Goal: Task Accomplishment & Management: Manage account settings

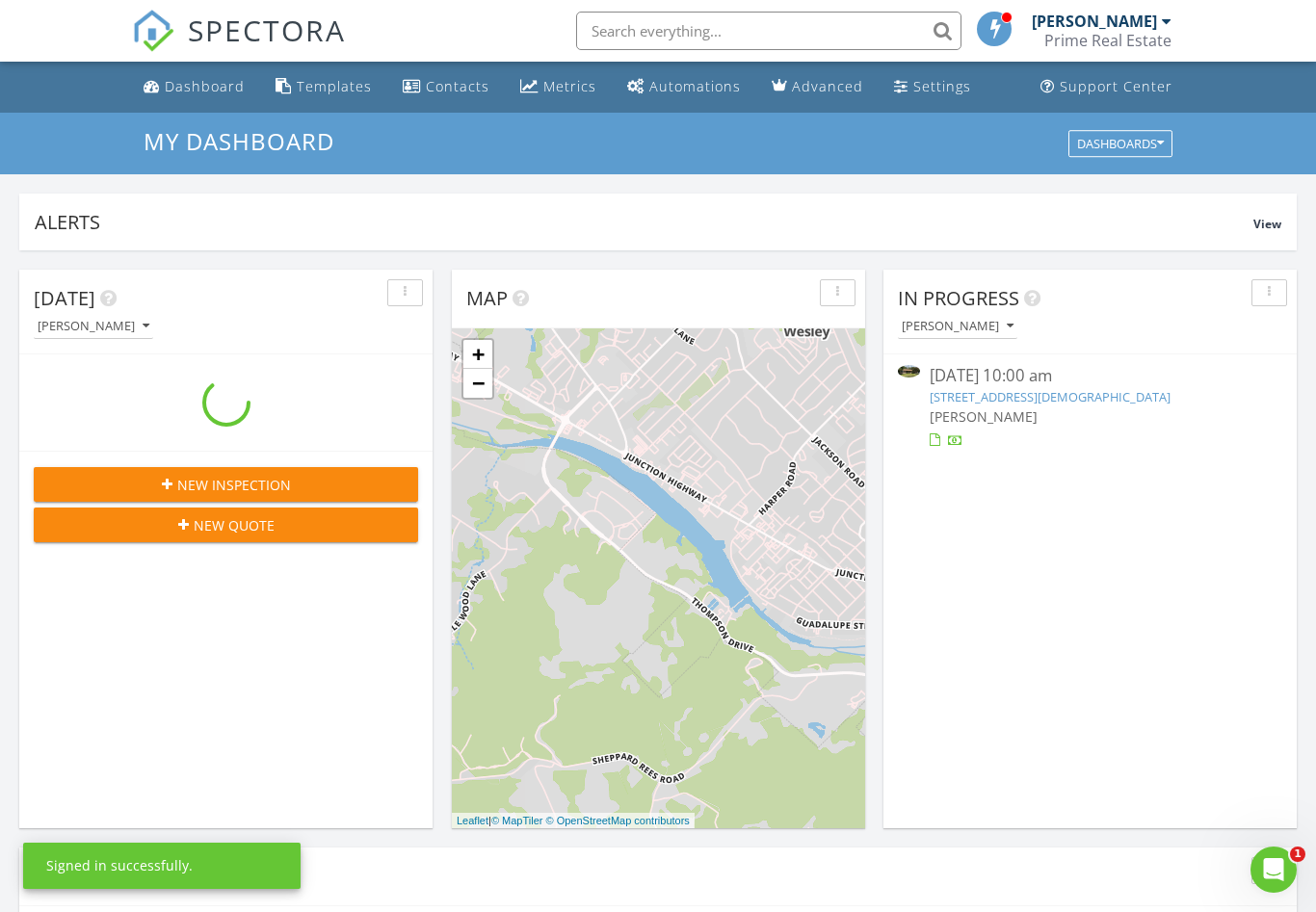
scroll to position [1754, 1317]
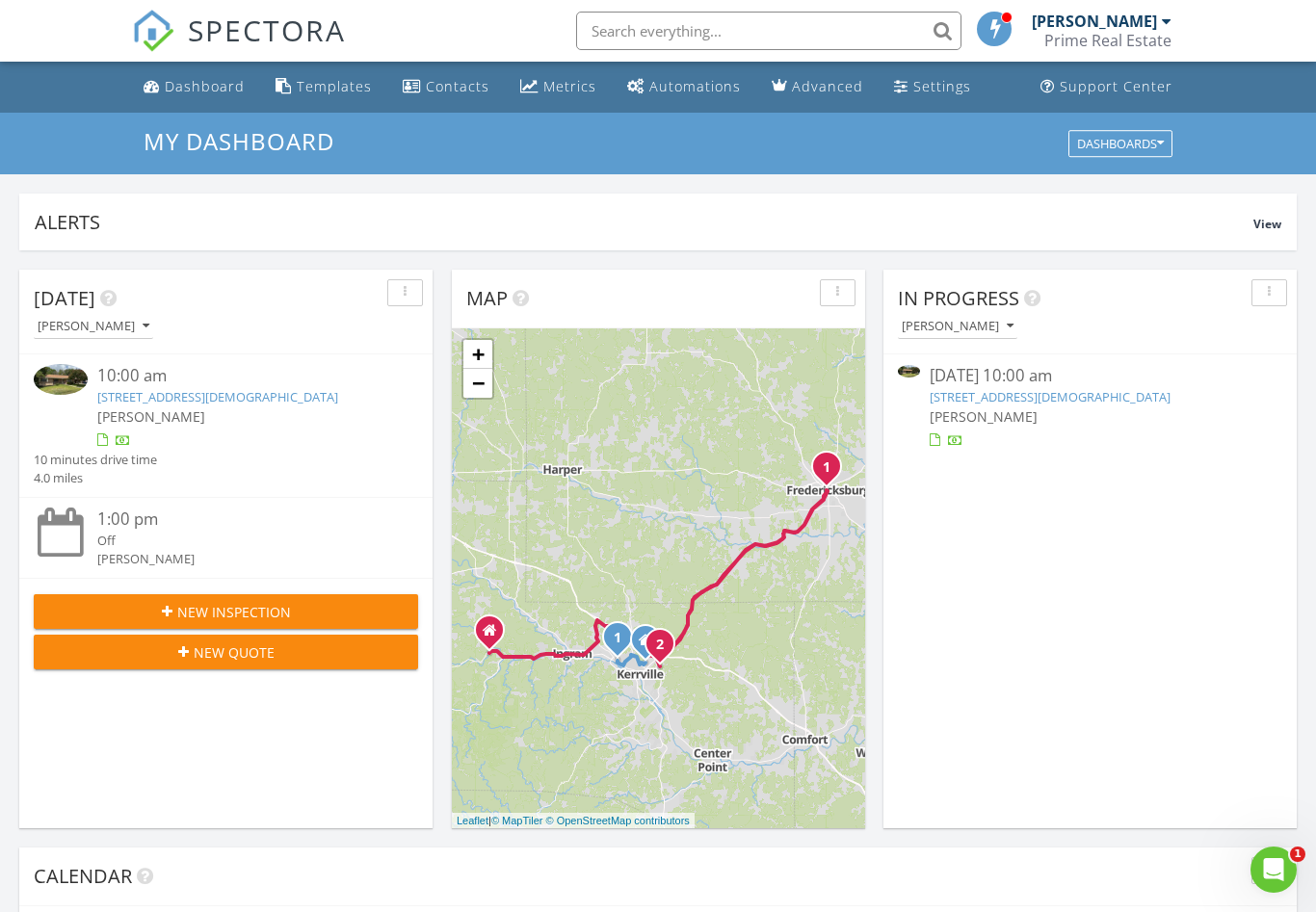
click at [1171, 396] on link "[STREET_ADDRESS][DEMOGRAPHIC_DATA]" at bounding box center [1050, 397] width 241 height 17
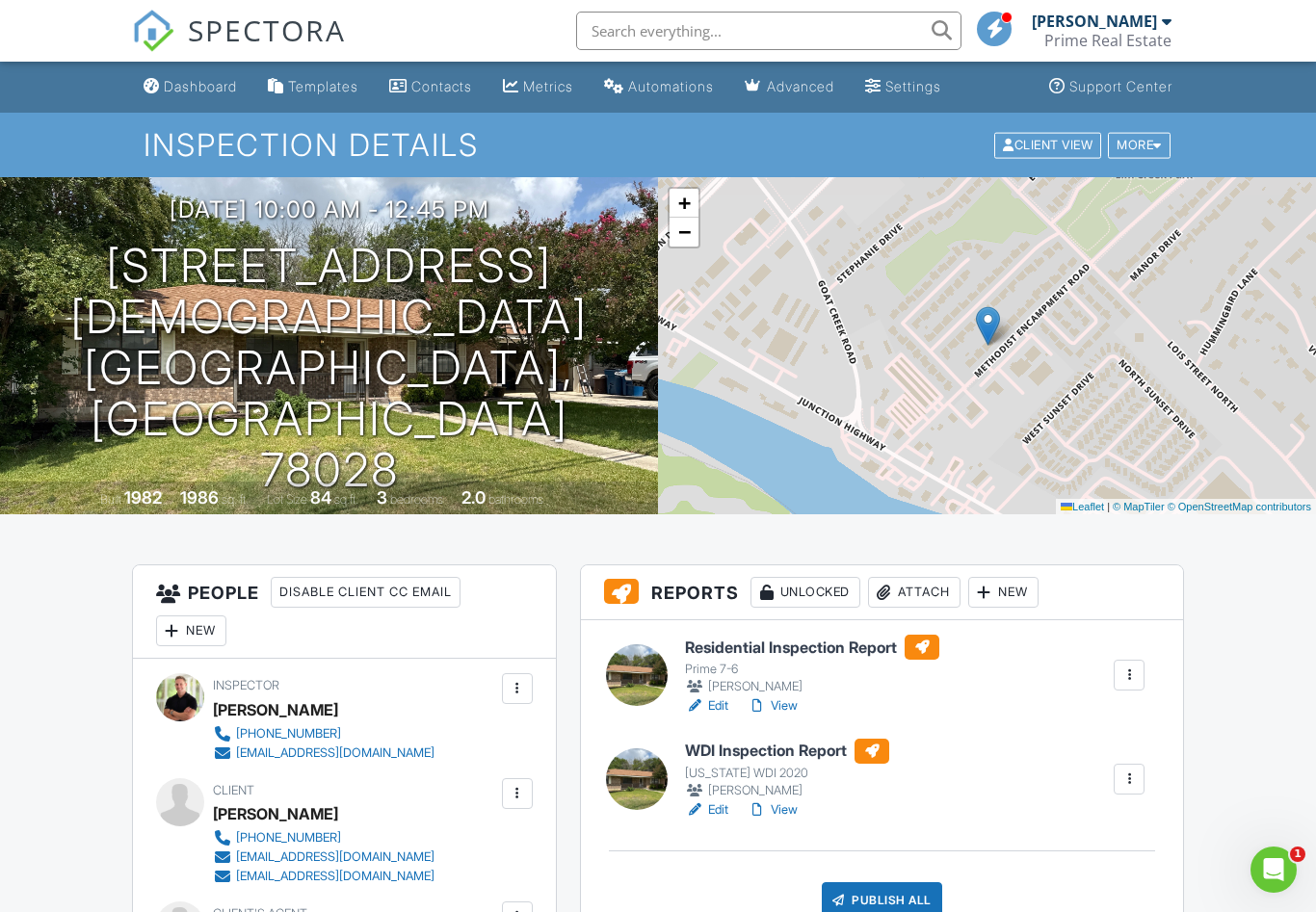
click at [788, 704] on link "View" at bounding box center [772, 705] width 50 height 19
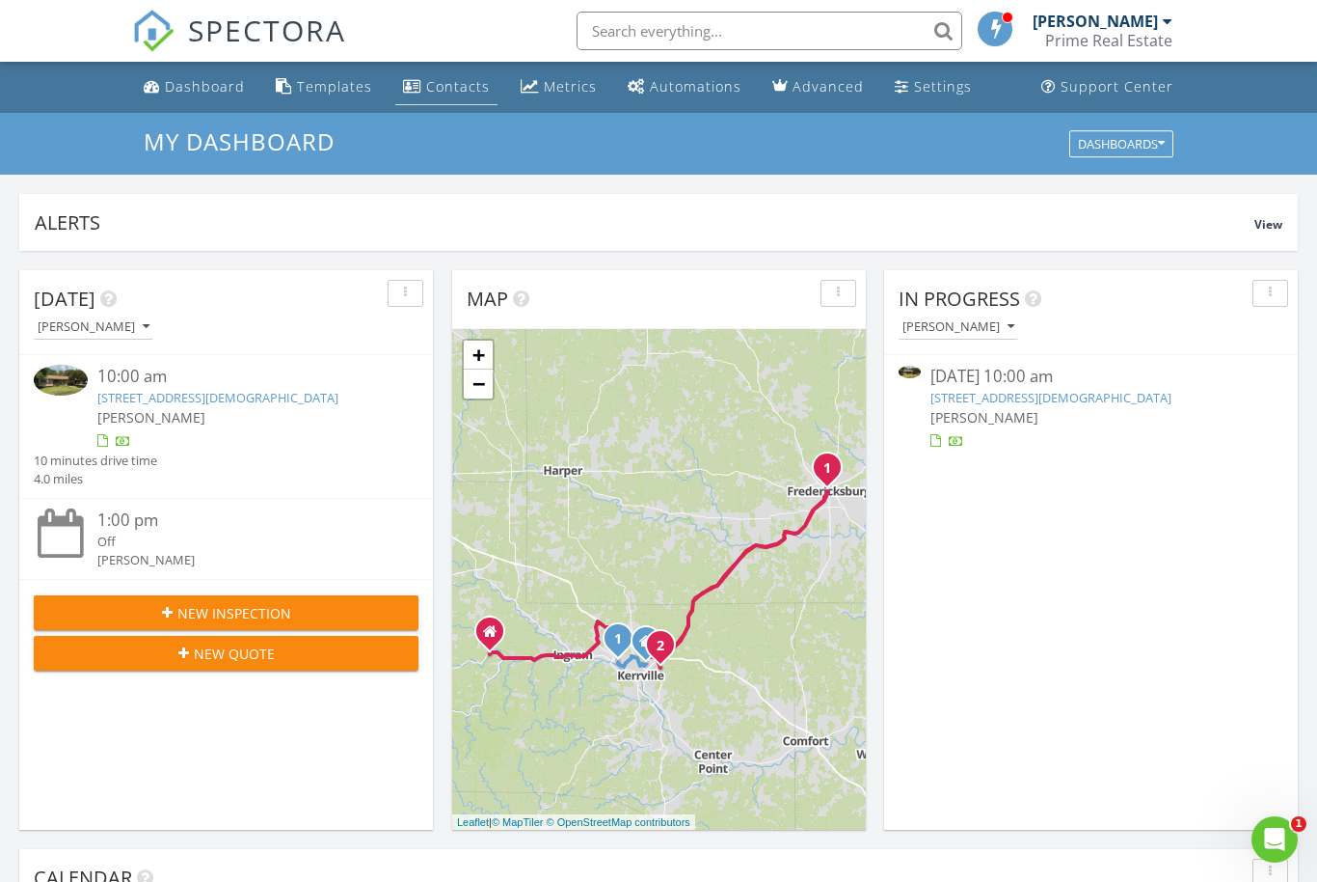
click at [461, 97] on link "Contacts" at bounding box center [446, 87] width 102 height 36
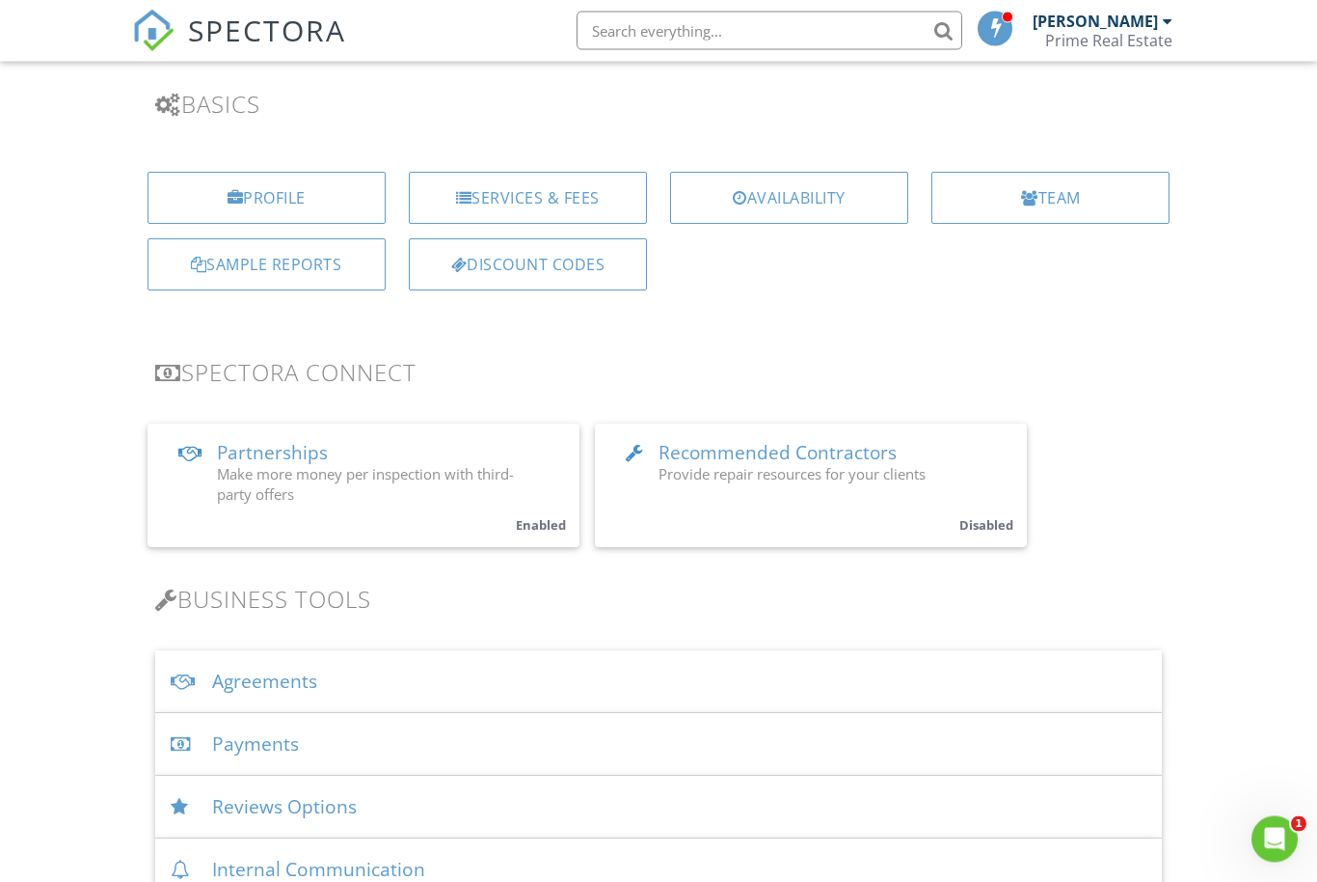
click at [1162, 31] on div "Prime Real Estate" at bounding box center [1108, 40] width 127 height 19
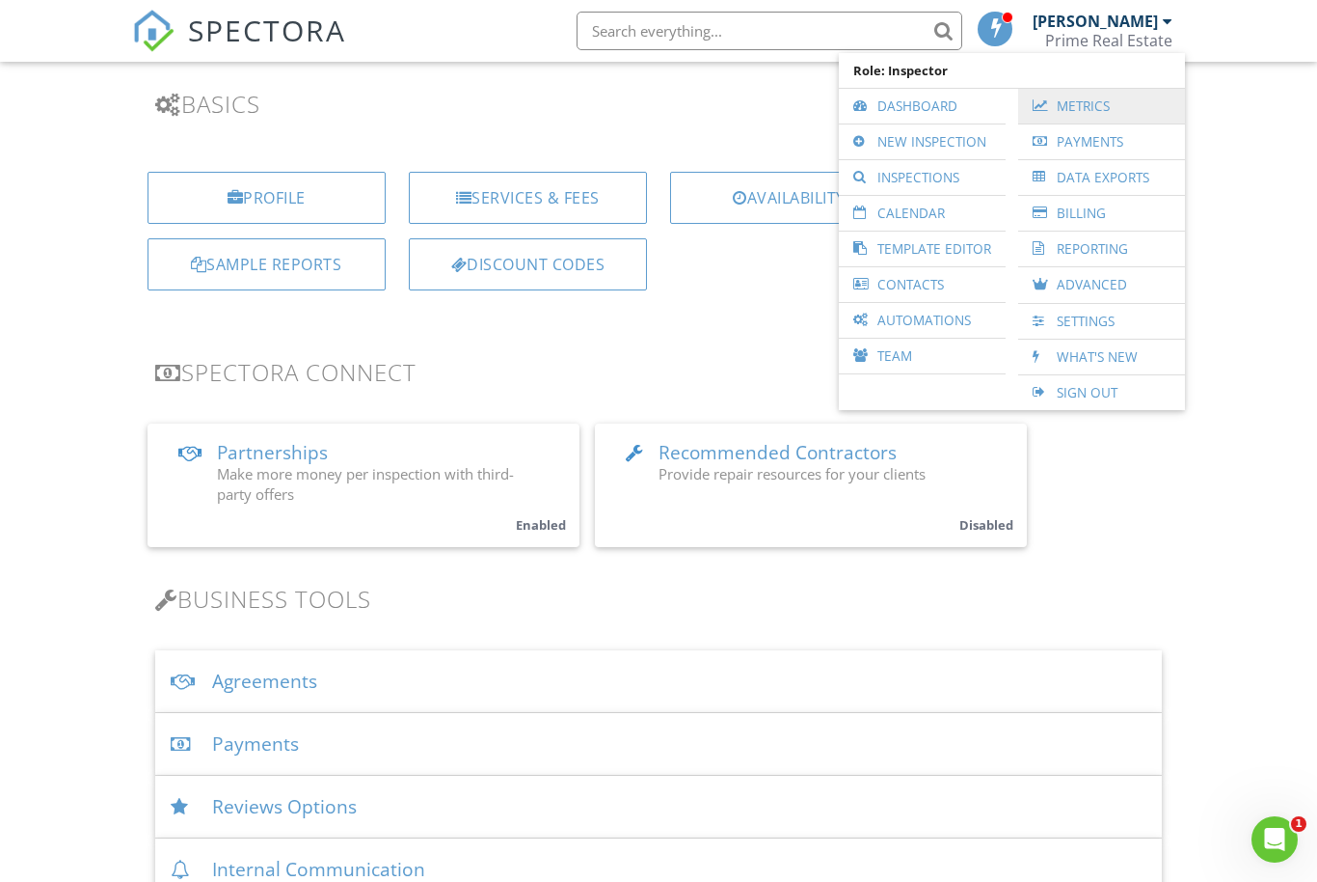
click at [1073, 106] on link "Metrics" at bounding box center [1102, 106] width 148 height 35
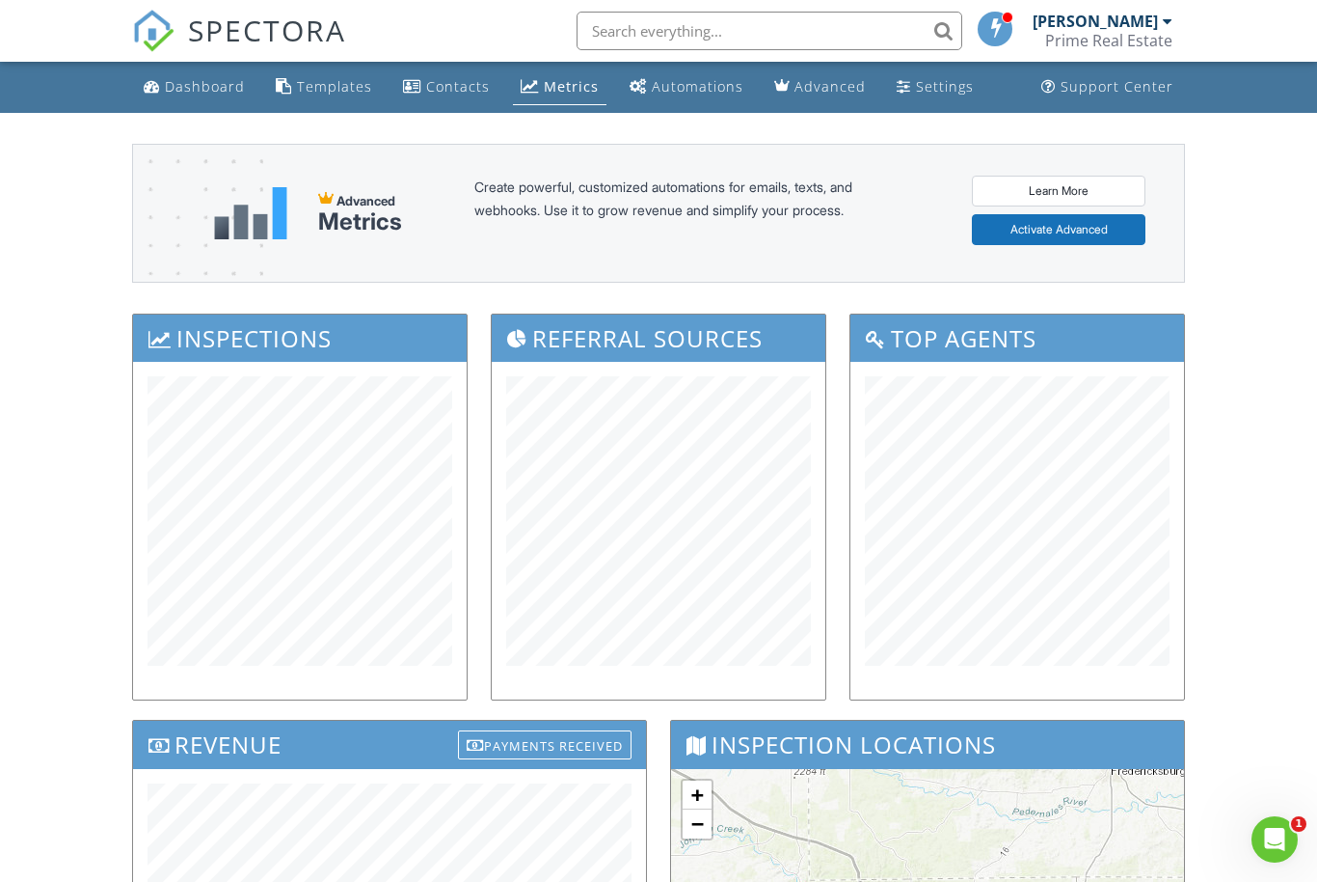
click at [1145, 20] on div "[PERSON_NAME]" at bounding box center [1095, 21] width 125 height 19
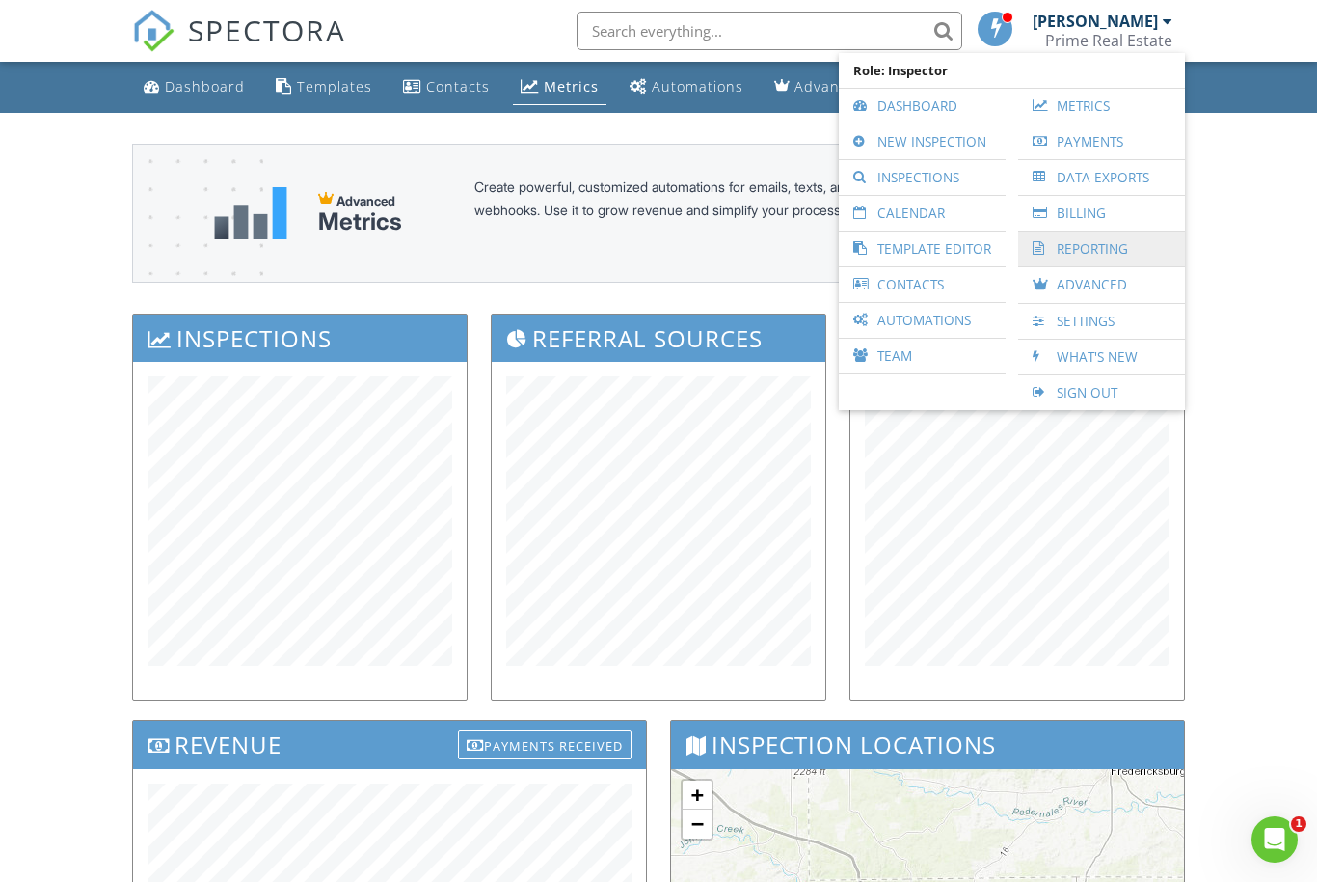
click at [1112, 251] on link "Reporting" at bounding box center [1102, 248] width 148 height 35
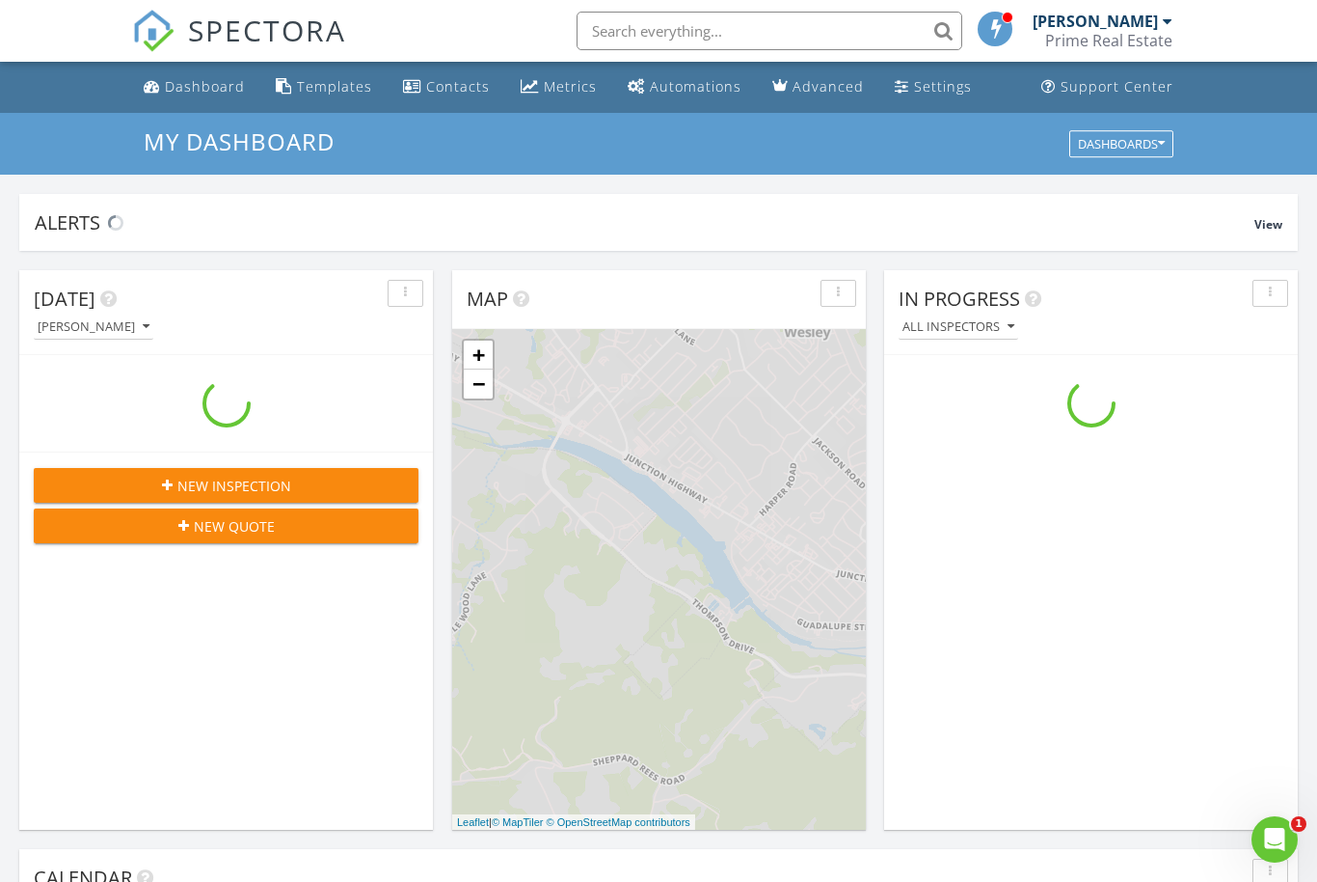
scroll to position [1756, 1318]
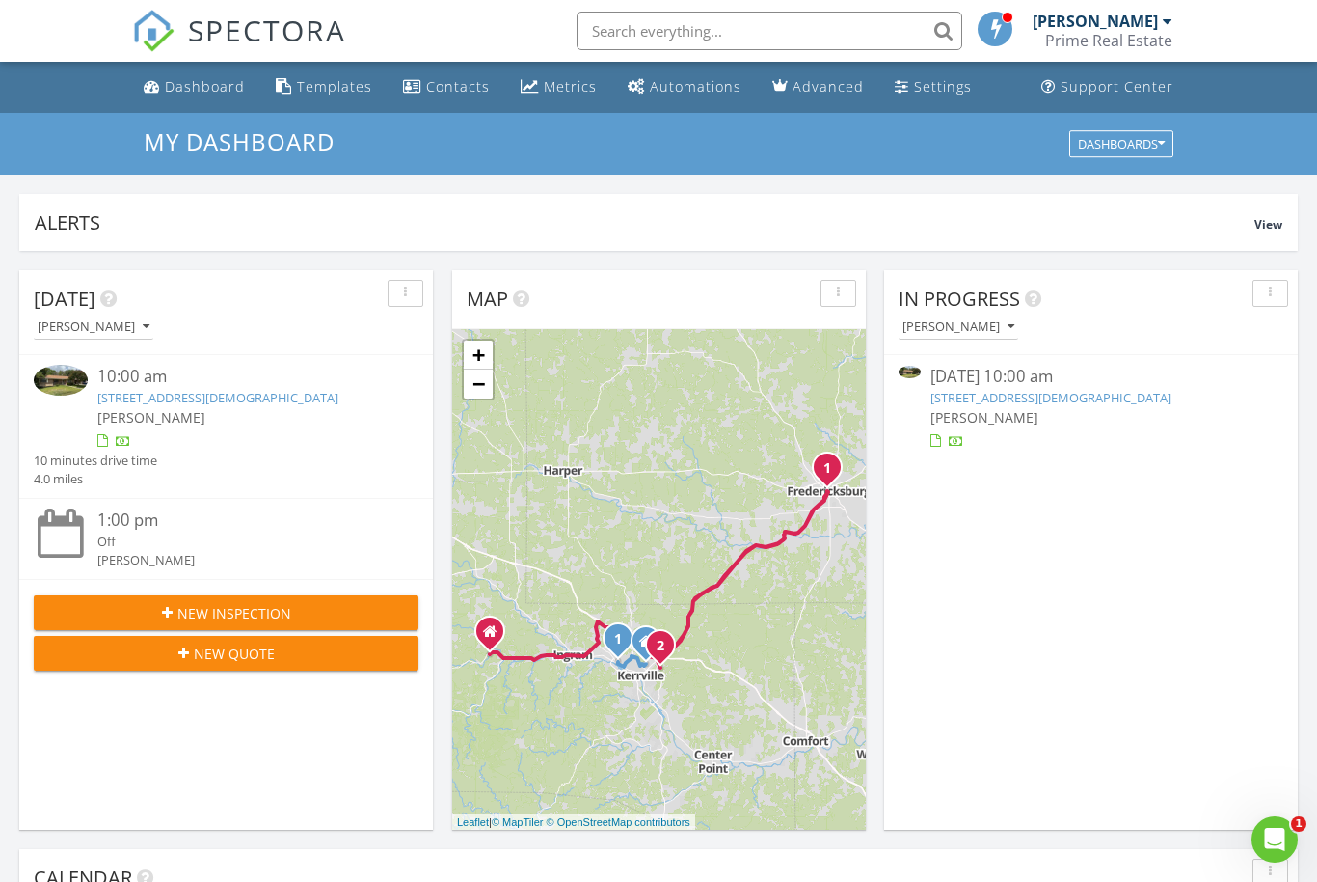
click at [1172, 399] on link "[STREET_ADDRESS][DEMOGRAPHIC_DATA]" at bounding box center [1051, 397] width 241 height 17
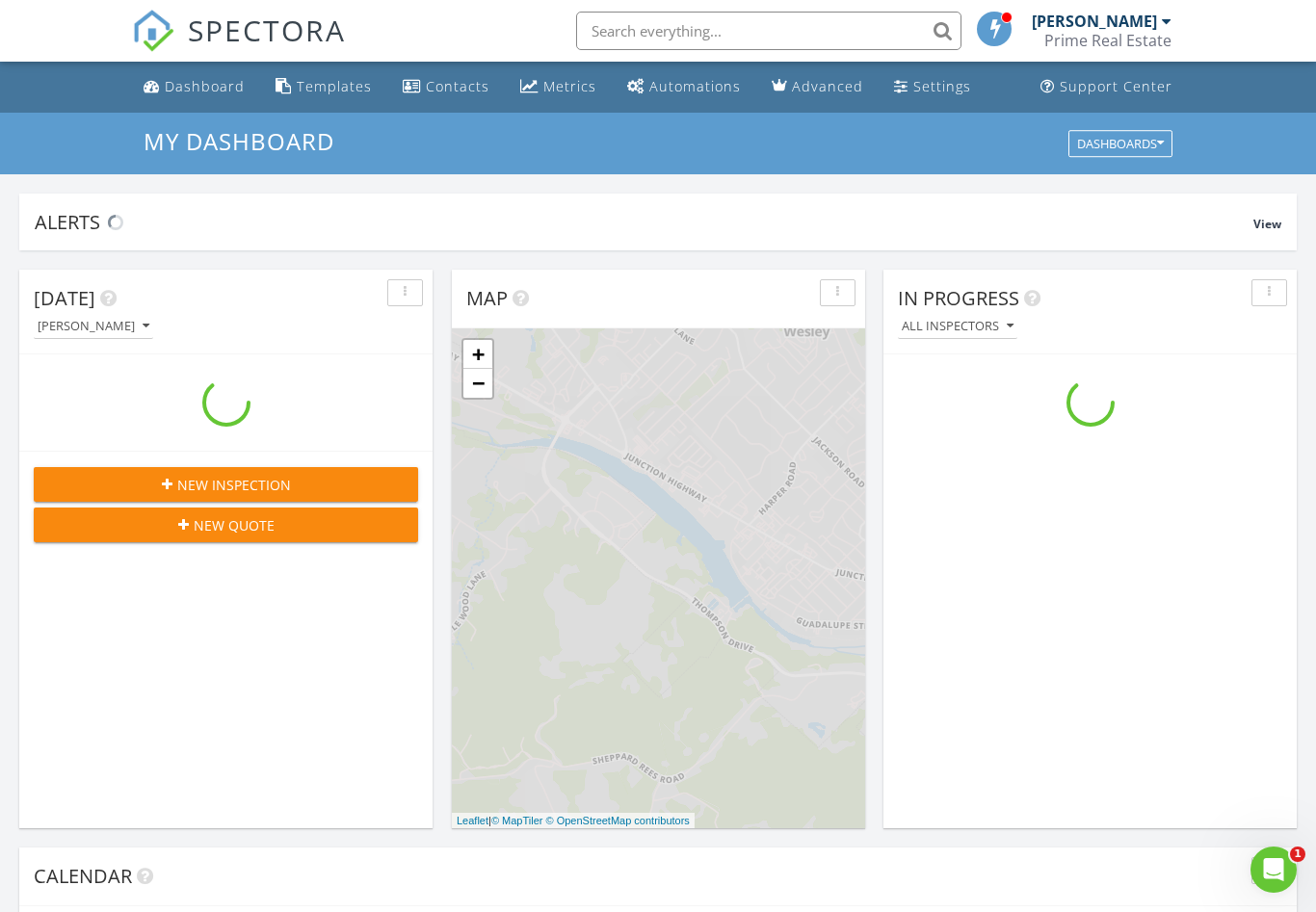
scroll to position [1754, 1317]
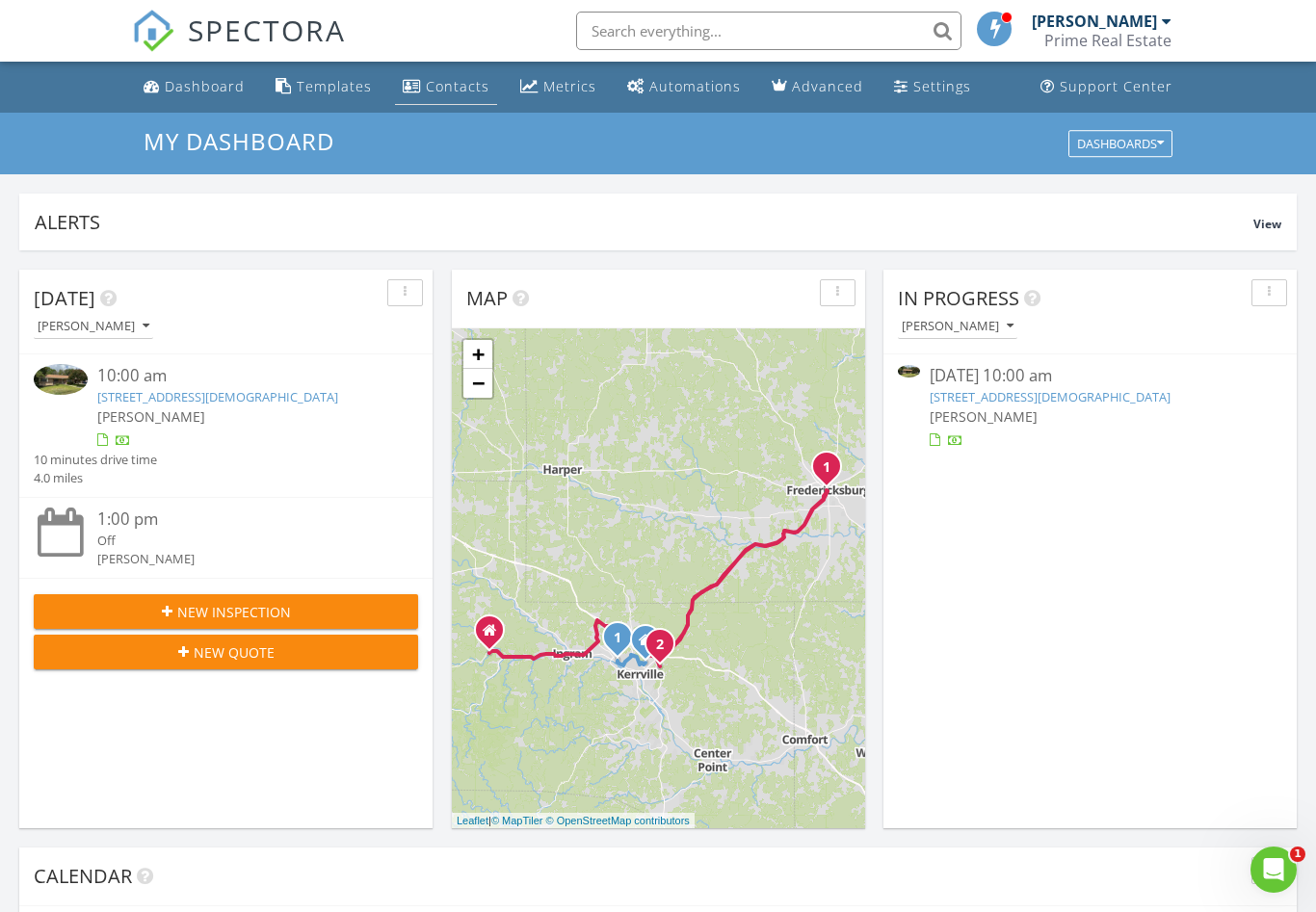
click at [453, 91] on div "Contacts" at bounding box center [458, 86] width 64 height 18
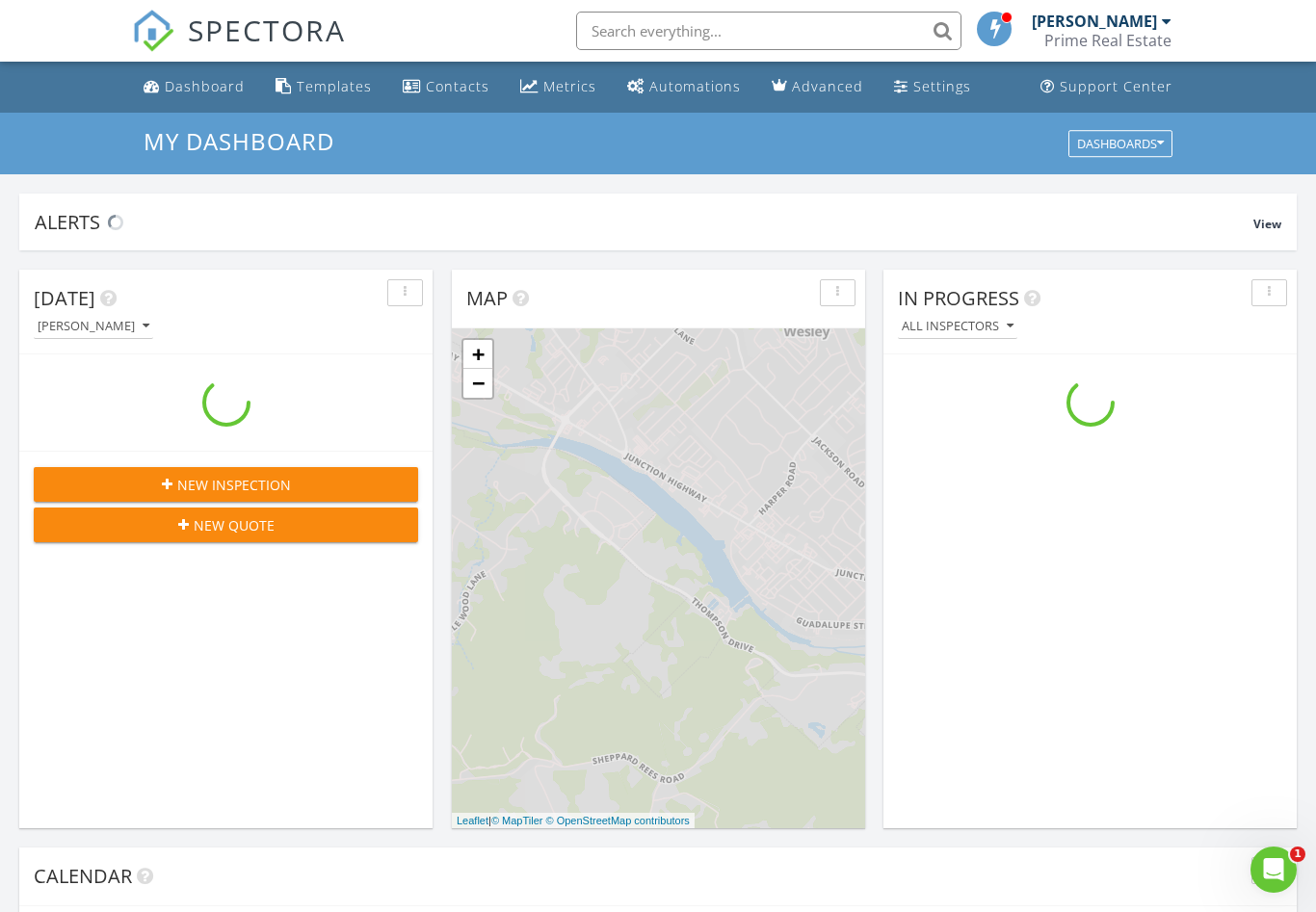
scroll to position [1754, 1317]
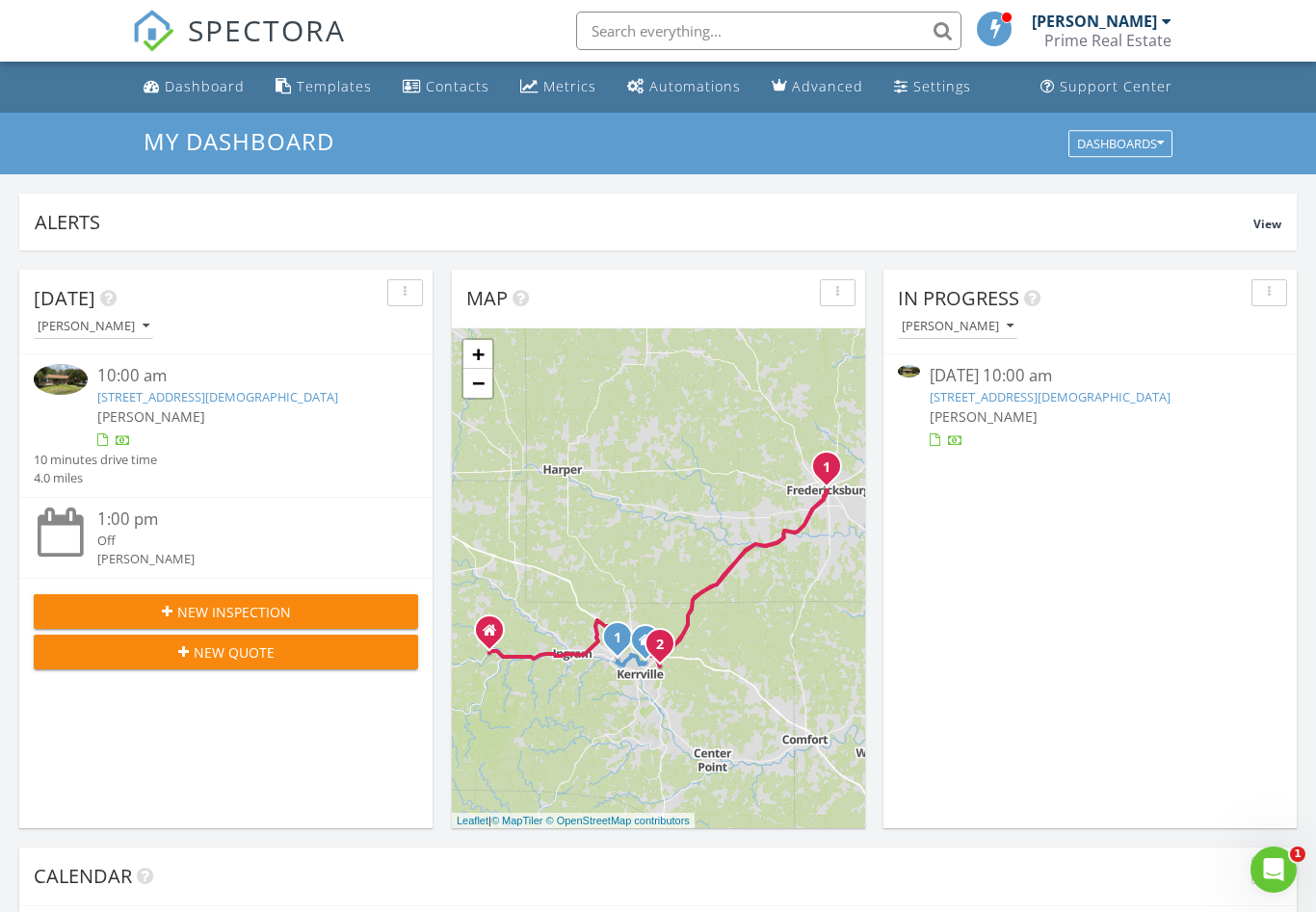
click at [1171, 395] on link "[STREET_ADDRESS][DEMOGRAPHIC_DATA]" at bounding box center [1050, 397] width 241 height 17
